Goal: Transaction & Acquisition: Purchase product/service

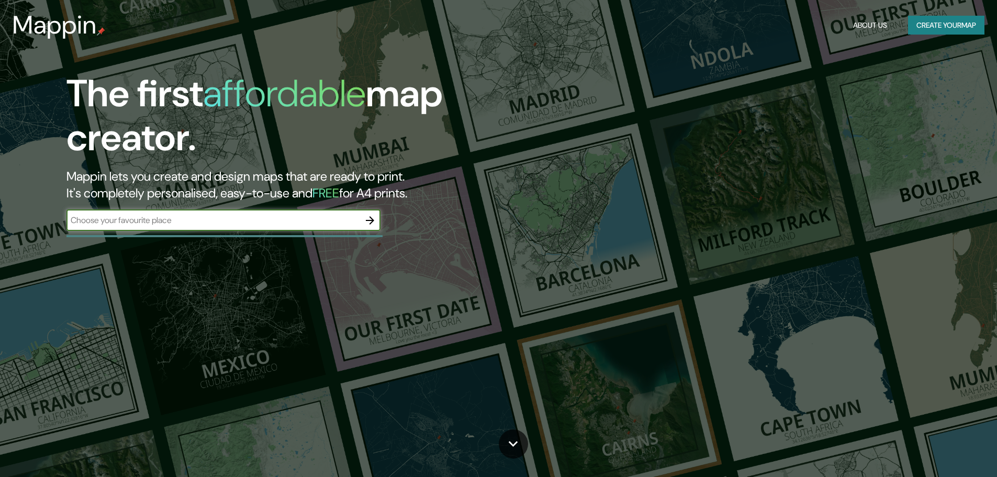
click at [265, 226] on input "text" at bounding box center [212, 220] width 293 height 12
type input "bogotas"
click at [365, 225] on icon "button" at bounding box center [370, 220] width 13 height 13
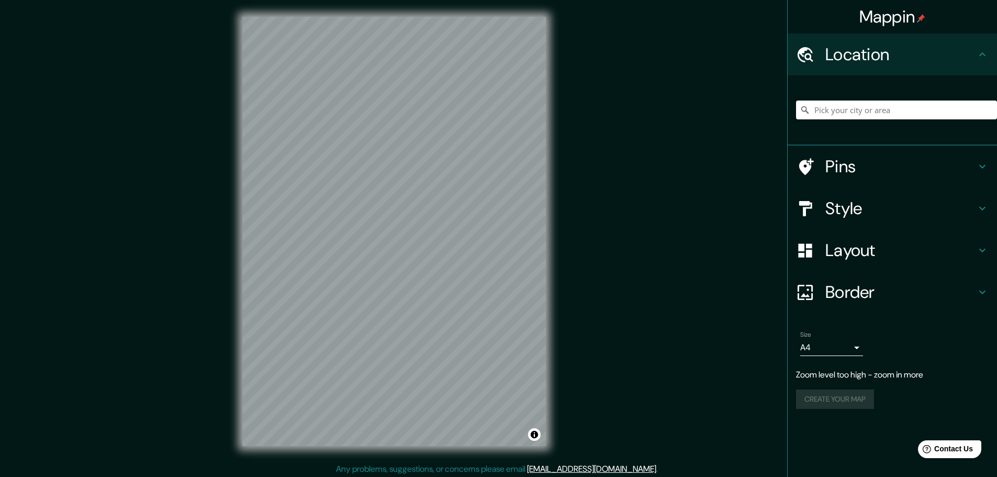
click at [558, 276] on div "© Mapbox © OpenStreetMap Improve this map" at bounding box center [394, 231] width 337 height 463
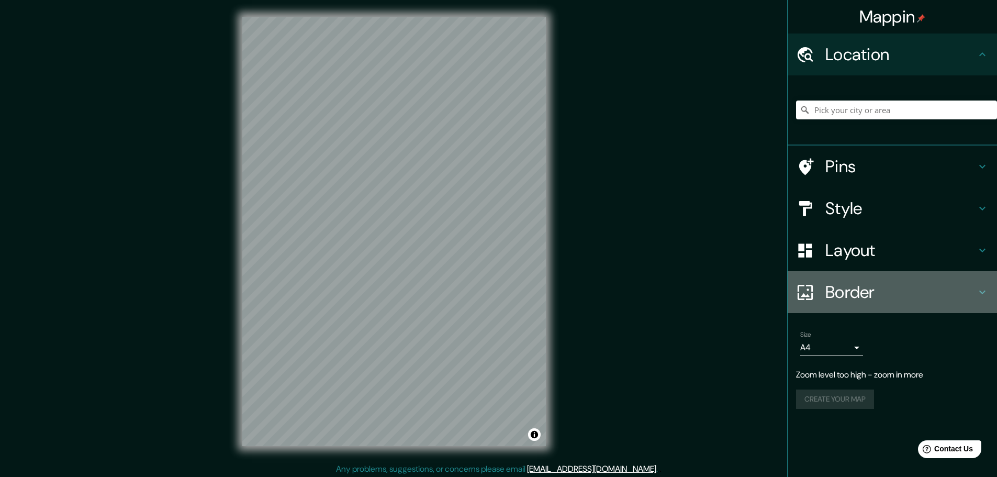
click at [875, 300] on h4 "Border" at bounding box center [900, 292] width 151 height 21
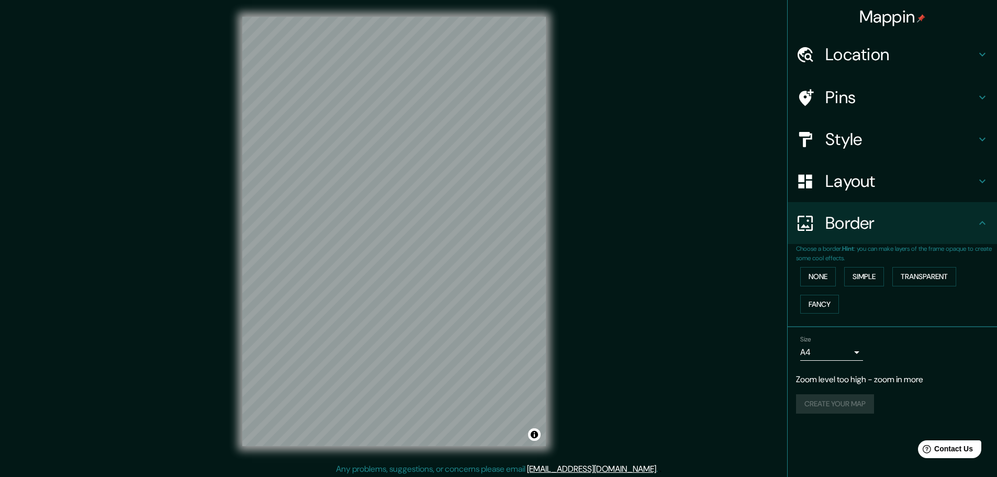
click at [857, 179] on h4 "Layout" at bounding box center [900, 181] width 151 height 21
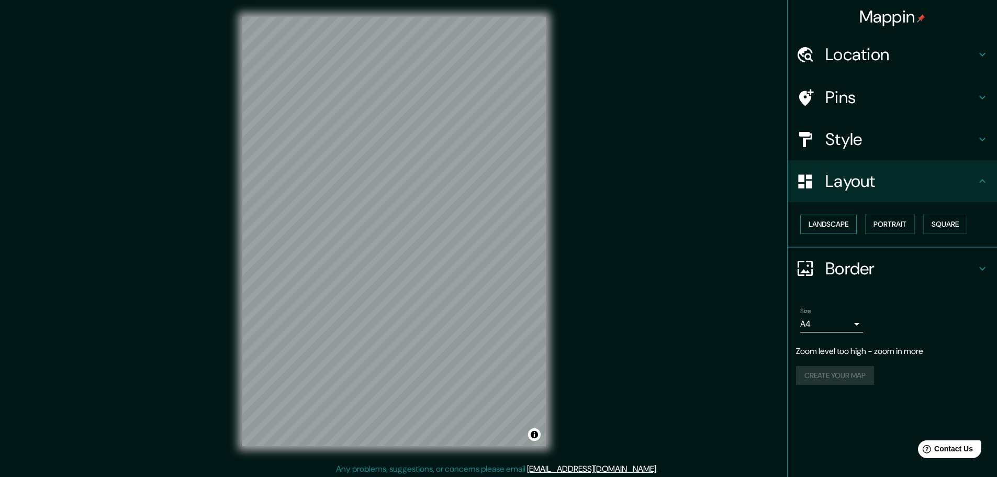
click at [819, 223] on button "Landscape" at bounding box center [828, 224] width 57 height 19
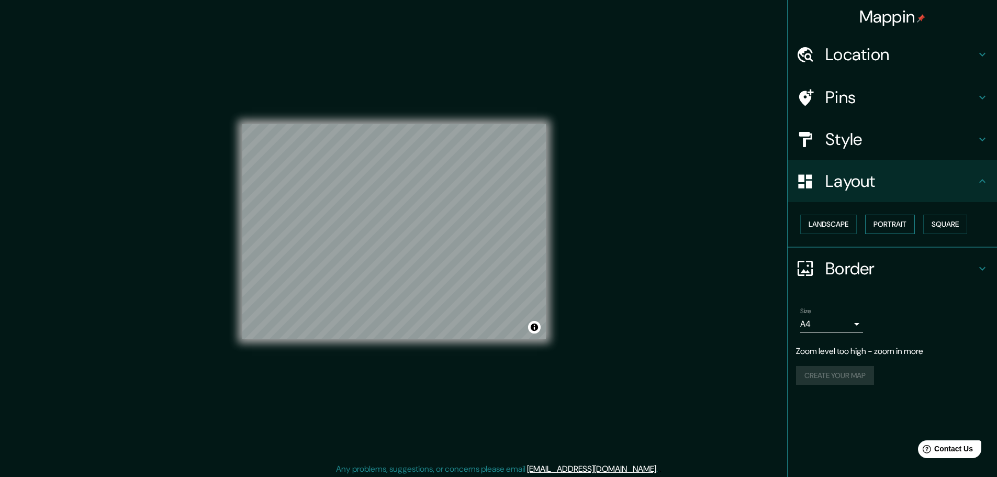
click at [897, 226] on button "Portrait" at bounding box center [890, 224] width 50 height 19
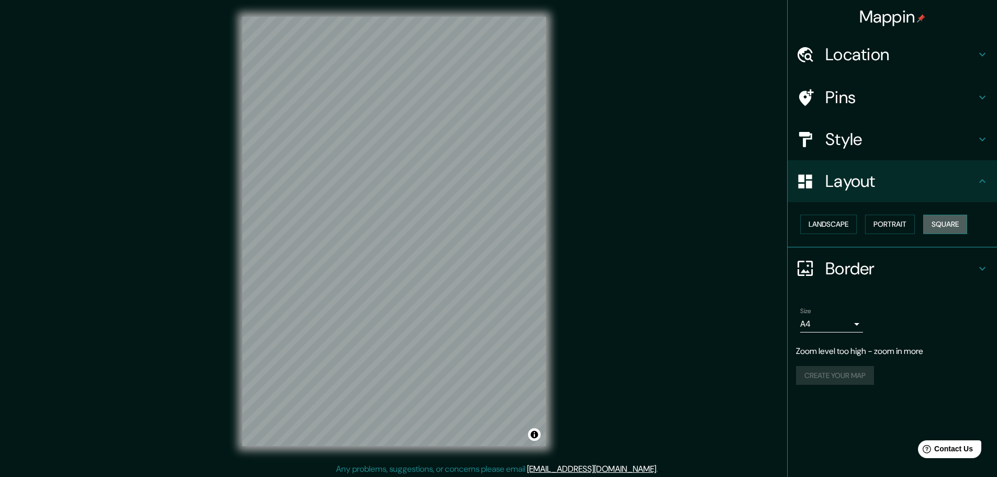
click at [948, 222] on button "Square" at bounding box center [945, 224] width 44 height 19
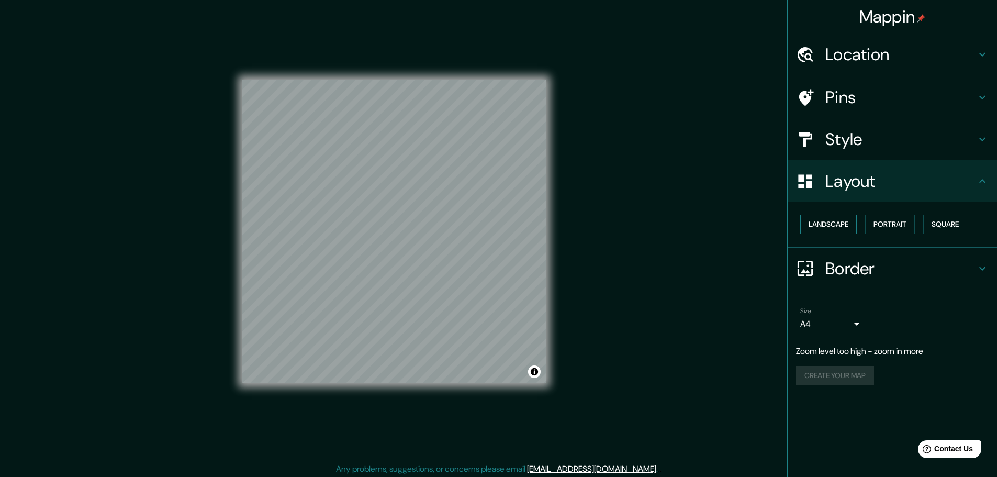
click at [828, 224] on button "Landscape" at bounding box center [828, 224] width 57 height 19
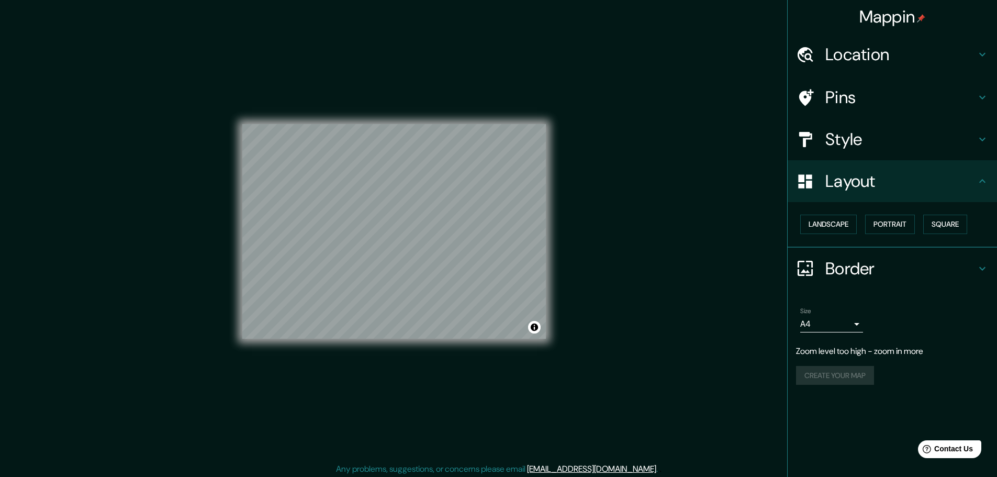
drag, startPoint x: 570, startPoint y: 244, endPoint x: 770, endPoint y: 142, distance: 224.2
click at [690, 194] on div "Mappin Location Pins Style Layout Landscape Portrait Square Border Choose a bor…" at bounding box center [498, 239] width 997 height 479
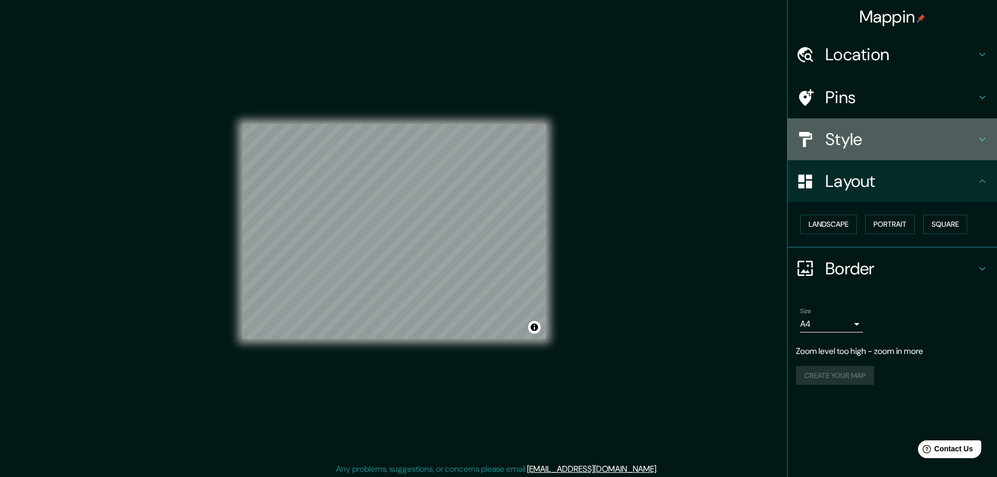
click at [870, 140] on h4 "Style" at bounding box center [900, 139] width 151 height 21
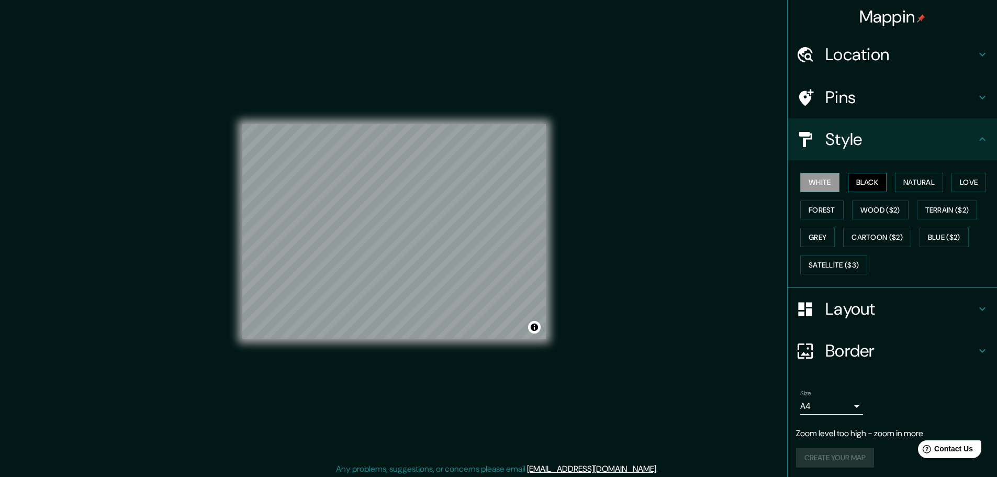
click at [854, 182] on button "Black" at bounding box center [867, 182] width 39 height 19
click at [917, 184] on button "Natural" at bounding box center [919, 182] width 48 height 19
click at [954, 186] on button "Love" at bounding box center [968, 182] width 35 height 19
drag, startPoint x: 551, startPoint y: 228, endPoint x: 819, endPoint y: 207, distance: 268.7
click at [819, 207] on button "Forest" at bounding box center [821, 209] width 43 height 19
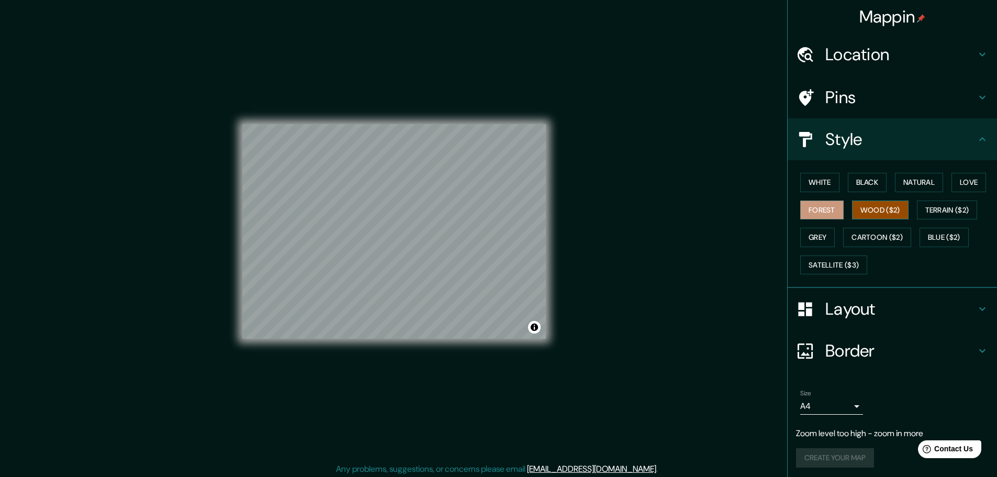
click at [867, 211] on button "Wood ($2)" at bounding box center [880, 209] width 57 height 19
click at [935, 211] on button "Terrain ($2)" at bounding box center [947, 209] width 61 height 19
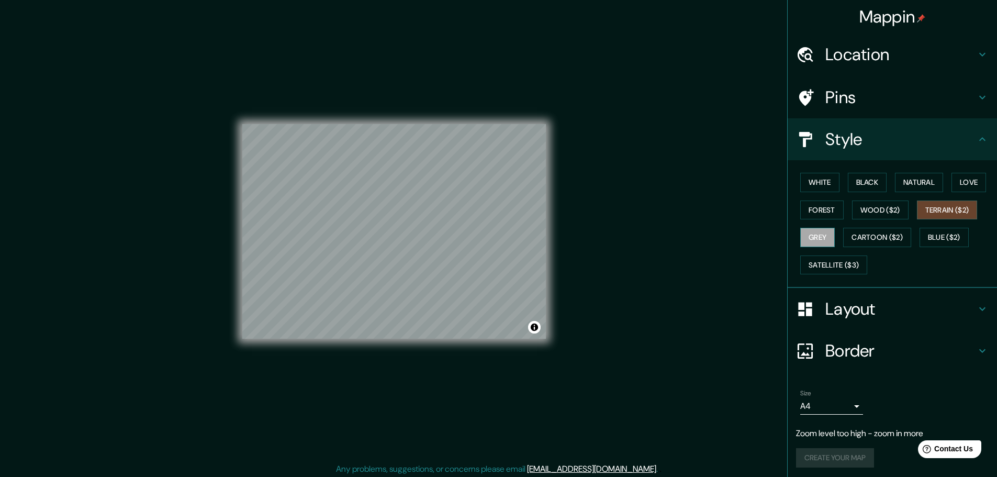
click at [808, 240] on button "Grey" at bounding box center [817, 237] width 35 height 19
click at [855, 236] on button "Cartoon ($2)" at bounding box center [877, 237] width 68 height 19
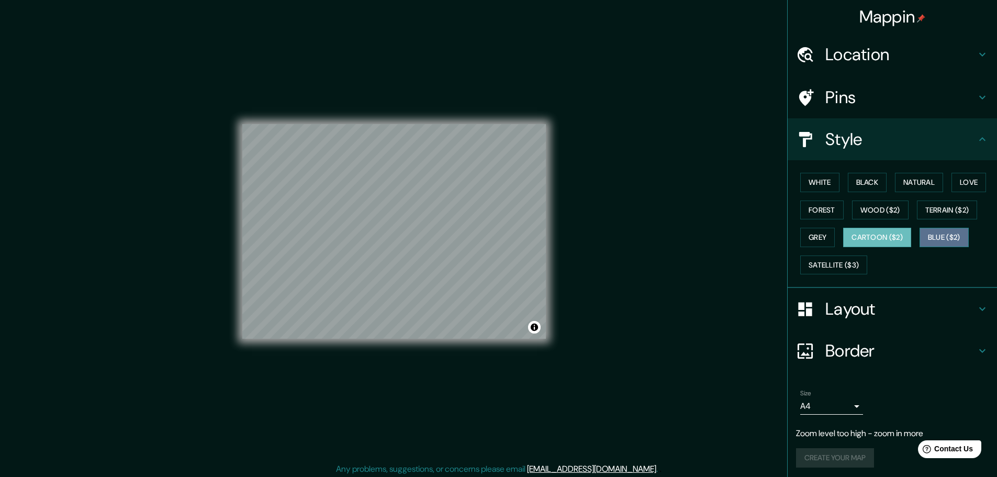
click at [926, 231] on button "Blue ($2)" at bounding box center [943, 237] width 49 height 19
click at [879, 235] on button "Cartoon ($2)" at bounding box center [877, 237] width 68 height 19
click at [819, 260] on button "Satellite ($3)" at bounding box center [833, 264] width 67 height 19
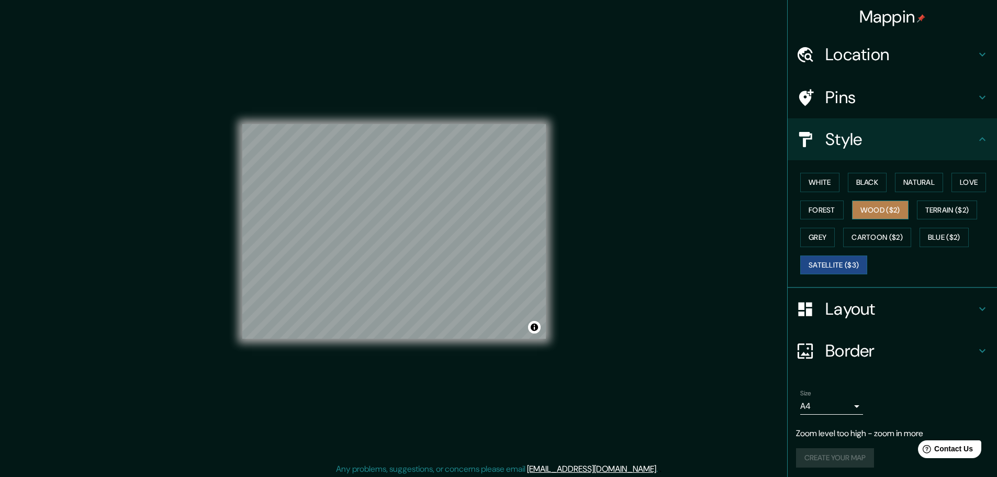
click at [875, 210] on button "Wood ($2)" at bounding box center [880, 209] width 57 height 19
